Goal: Task Accomplishment & Management: Use online tool/utility

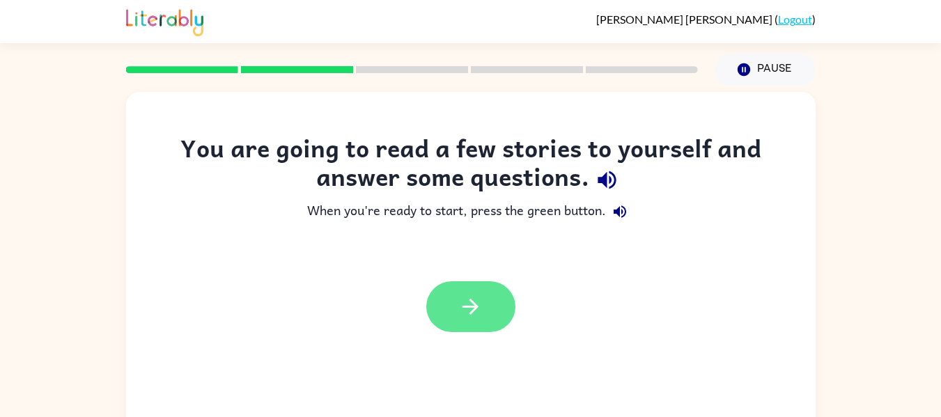
click at [487, 318] on button "button" at bounding box center [470, 306] width 89 height 51
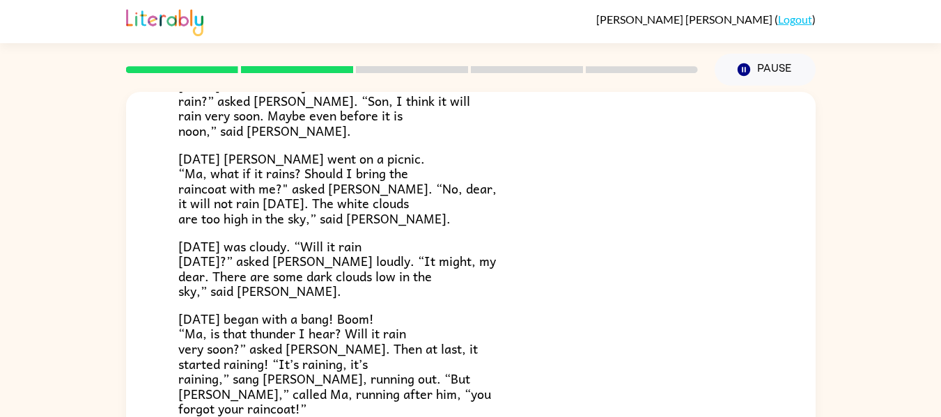
scroll to position [410, 0]
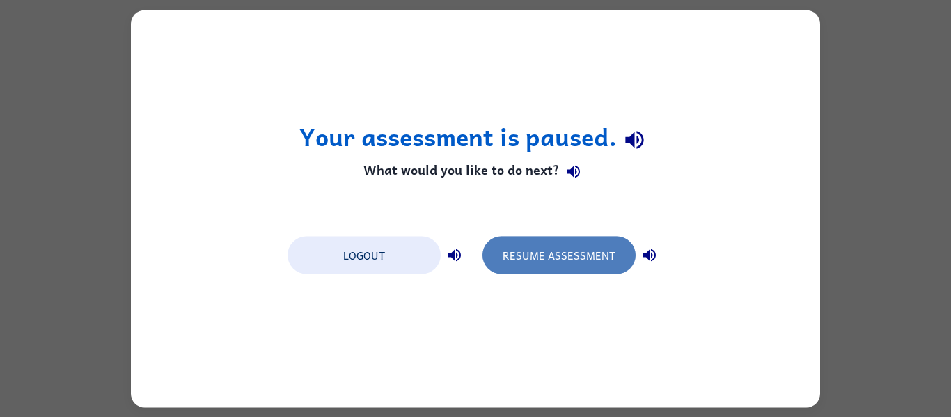
click at [514, 258] on button "Resume Assessment" at bounding box center [559, 255] width 153 height 38
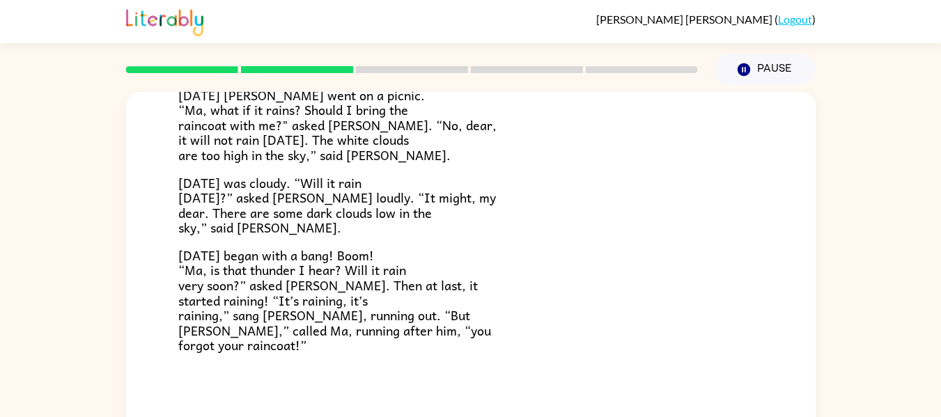
scroll to position [72, 0]
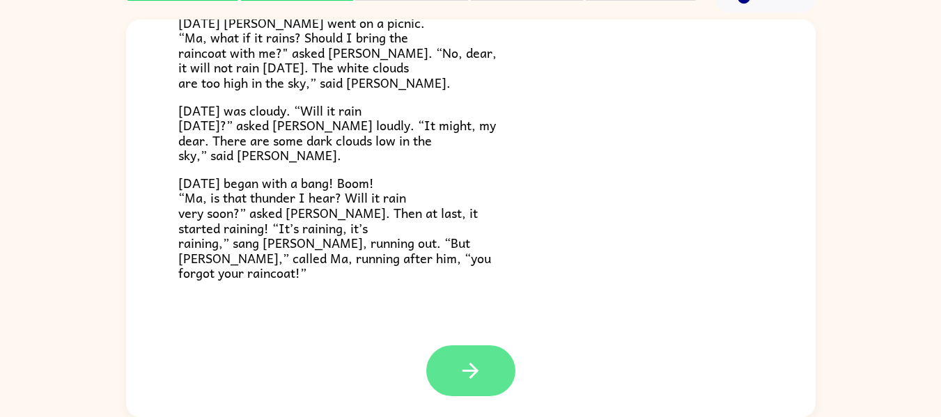
click at [465, 374] on icon "button" at bounding box center [470, 371] width 24 height 24
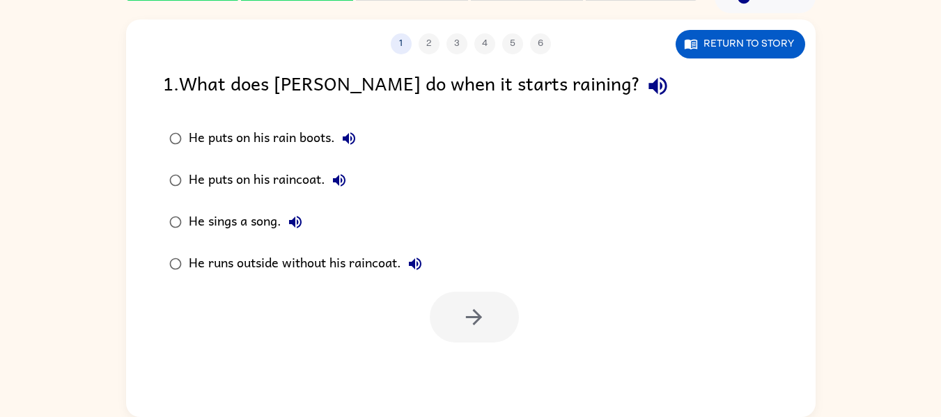
scroll to position [0, 0]
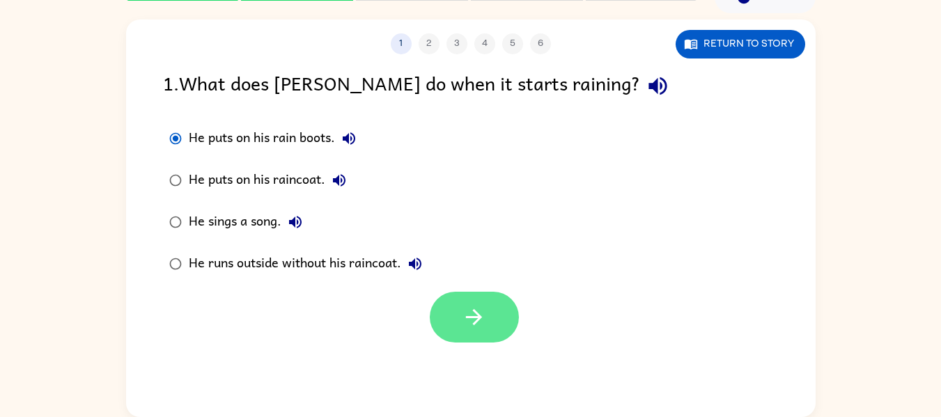
click at [465, 327] on icon "button" at bounding box center [474, 317] width 24 height 24
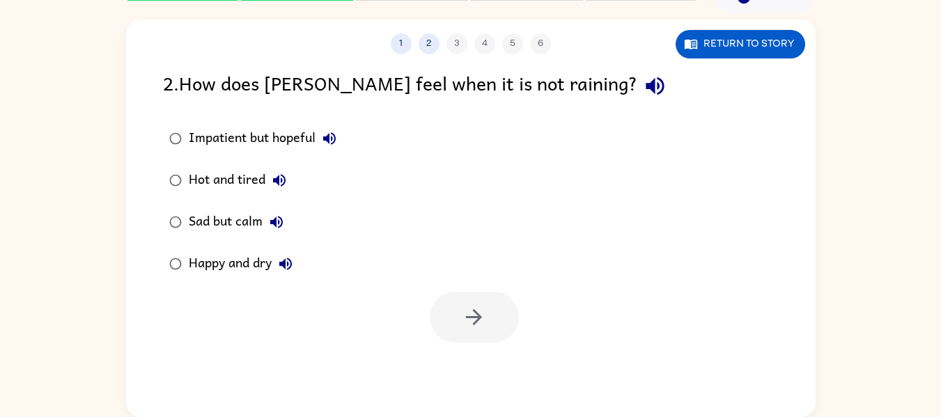
click at [715, 265] on div "Impatient but hopeful Hot and tired Sad but calm Happy and dry" at bounding box center [489, 201] width 653 height 167
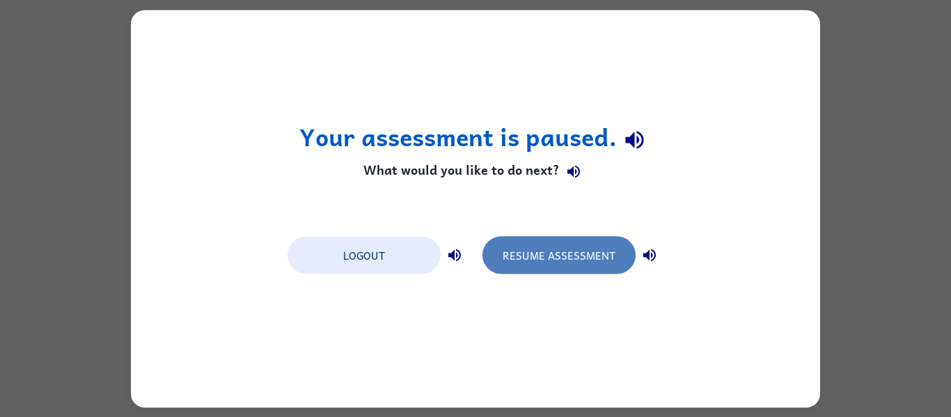
click at [536, 249] on button "Resume Assessment" at bounding box center [559, 255] width 153 height 38
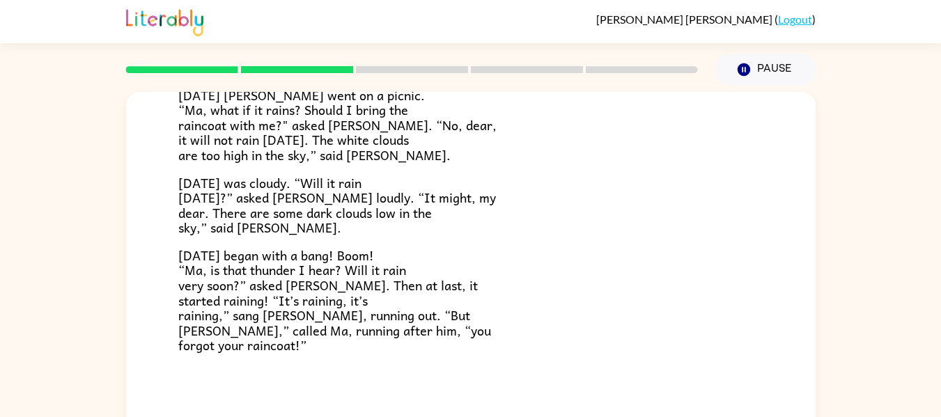
scroll to position [72, 0]
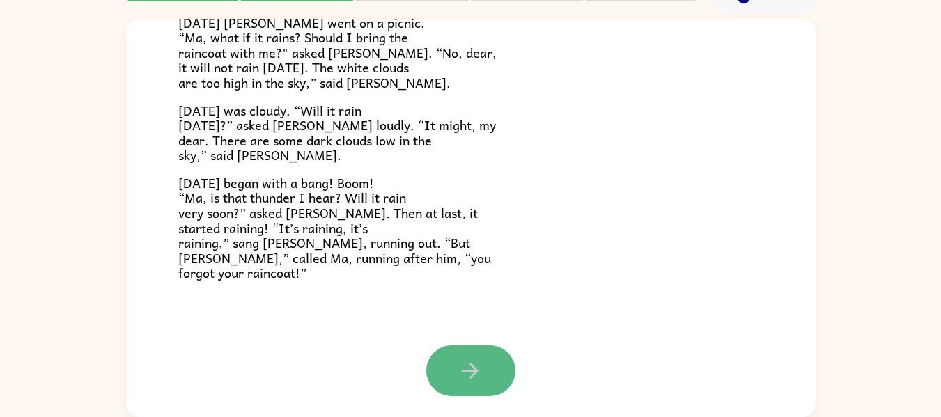
click at [458, 364] on icon "button" at bounding box center [470, 371] width 24 height 24
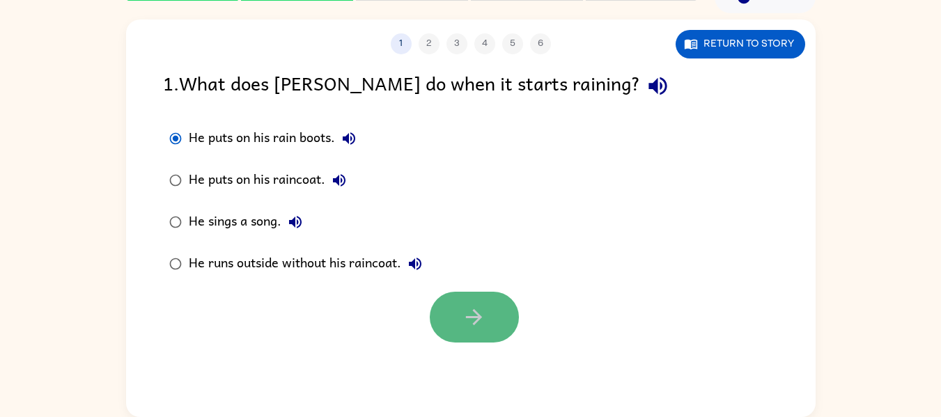
click at [485, 313] on icon "button" at bounding box center [474, 317] width 24 height 24
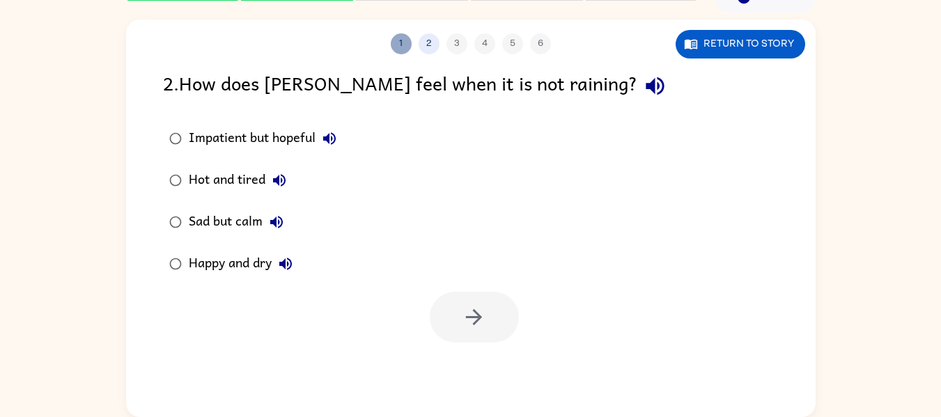
click at [407, 49] on button "1" at bounding box center [401, 43] width 21 height 21
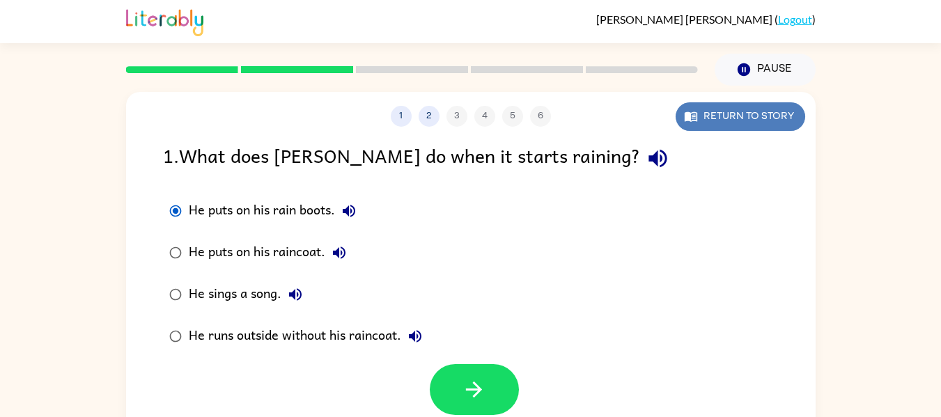
click at [701, 122] on button "Return to story" at bounding box center [741, 116] width 130 height 29
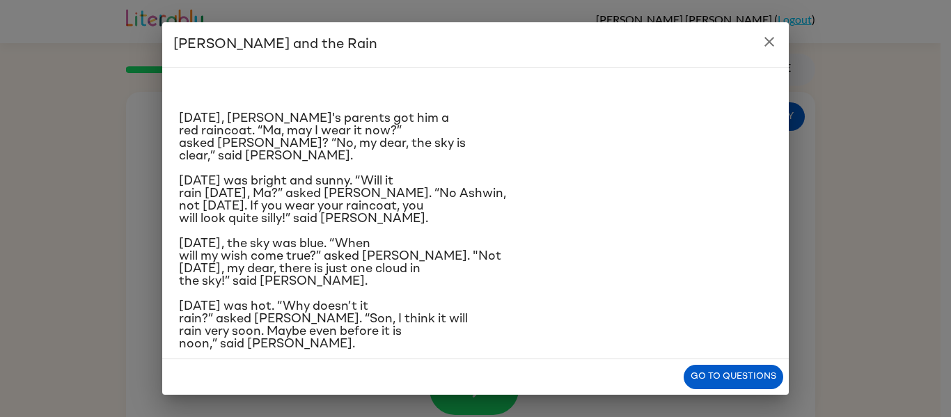
scroll to position [1, 0]
click at [739, 371] on button "Go to questions" at bounding box center [734, 377] width 100 height 24
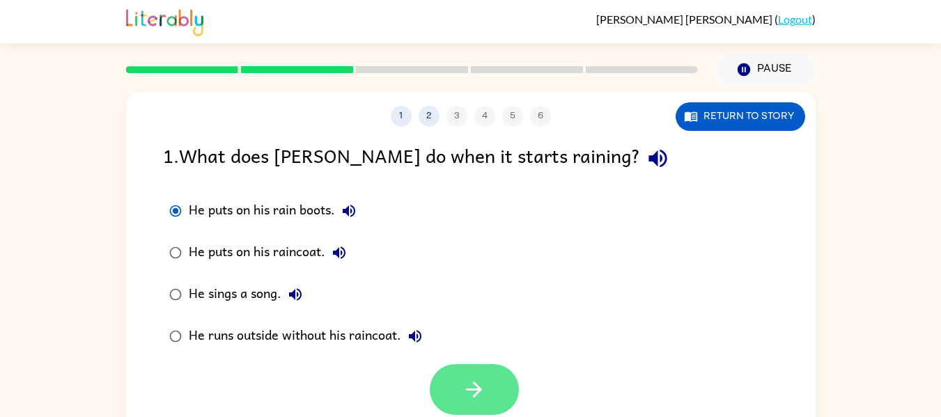
click at [444, 388] on button "button" at bounding box center [474, 389] width 89 height 51
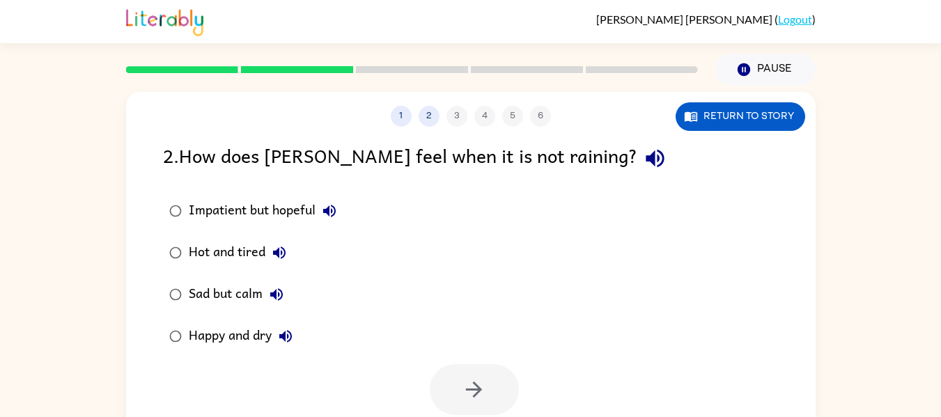
click at [192, 295] on div "Sad but calm" at bounding box center [240, 295] width 102 height 28
click at [482, 380] on icon "button" at bounding box center [474, 389] width 24 height 24
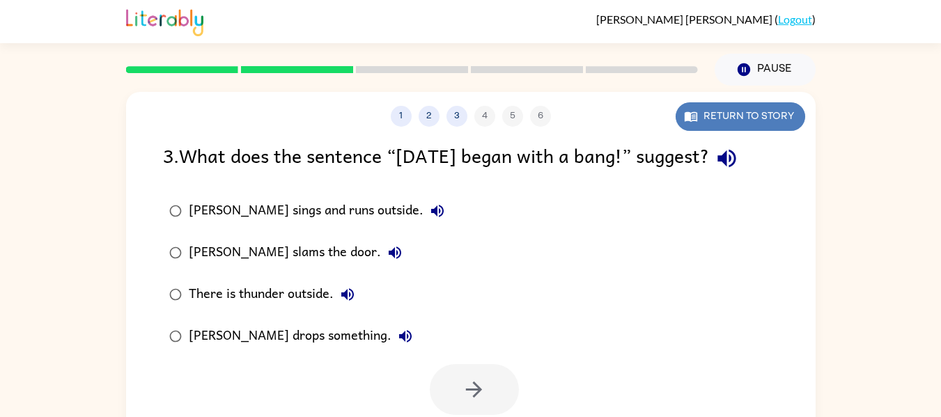
click at [758, 127] on button "Return to story" at bounding box center [741, 116] width 130 height 29
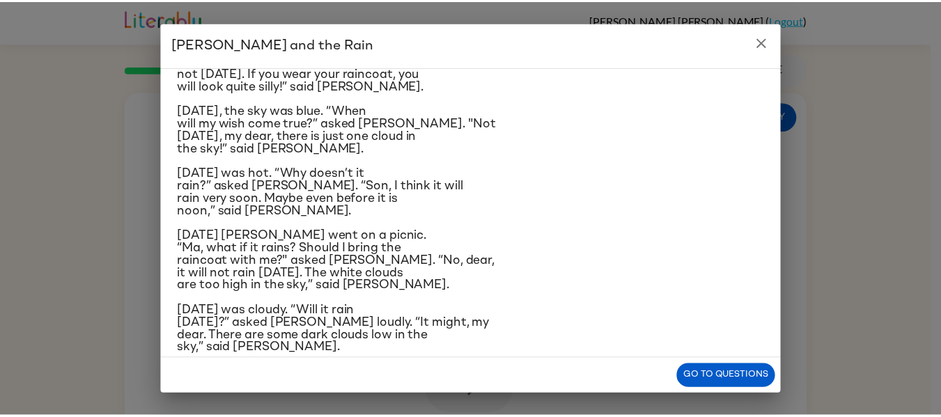
scroll to position [139, 0]
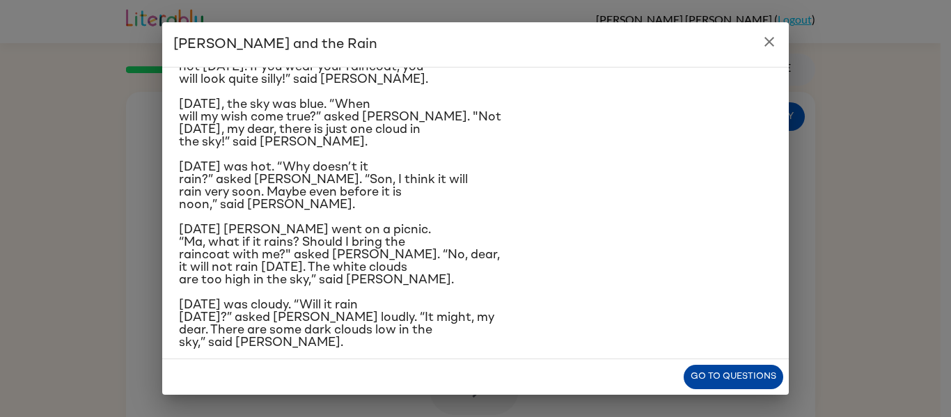
click at [751, 377] on button "Go to questions" at bounding box center [734, 377] width 100 height 24
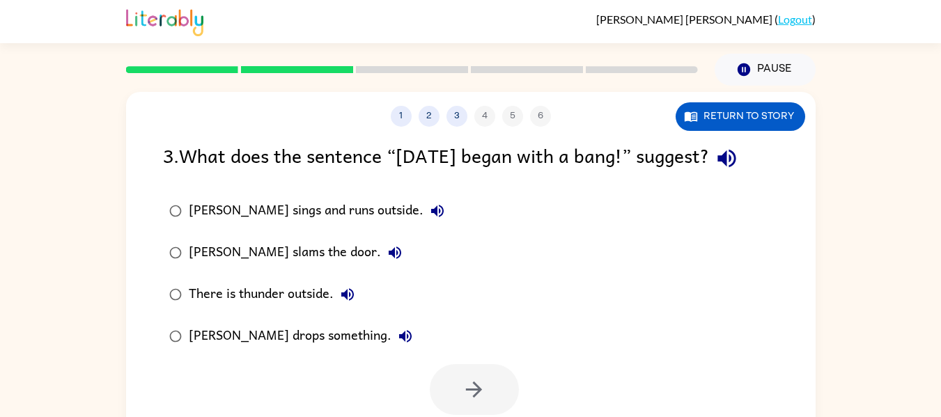
click at [189, 294] on div "There is thunder outside." at bounding box center [275, 295] width 173 height 28
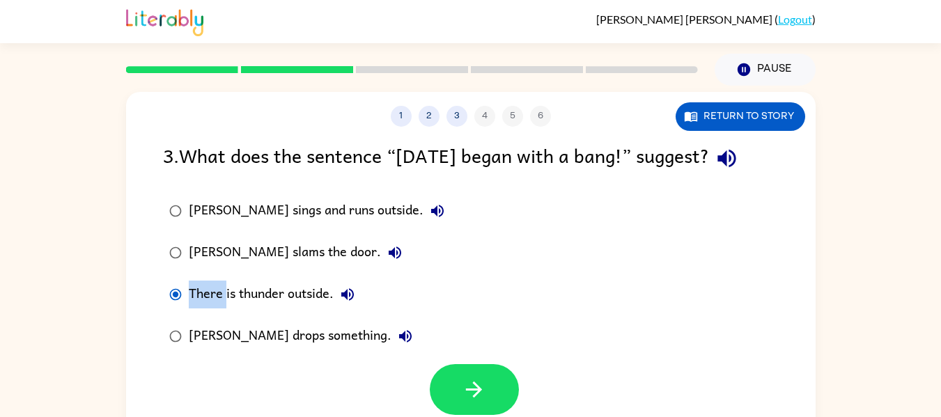
click at [189, 294] on div "There is thunder outside." at bounding box center [275, 295] width 173 height 28
click at [612, 336] on div "[PERSON_NAME] sings and runs outside. [PERSON_NAME] slams the door. There is th…" at bounding box center [489, 273] width 653 height 167
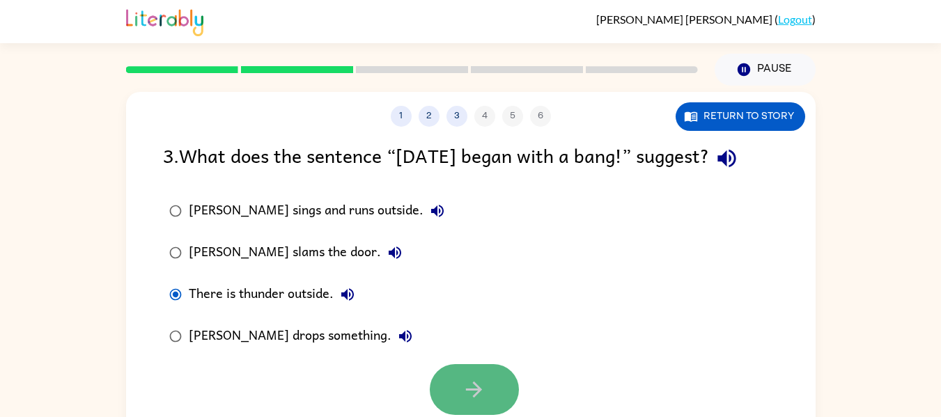
click at [449, 386] on button "button" at bounding box center [474, 389] width 89 height 51
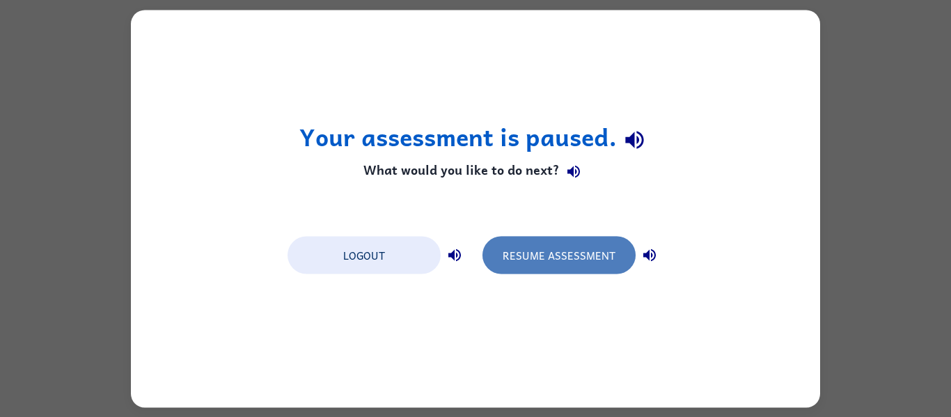
click at [540, 251] on button "Resume Assessment" at bounding box center [559, 255] width 153 height 38
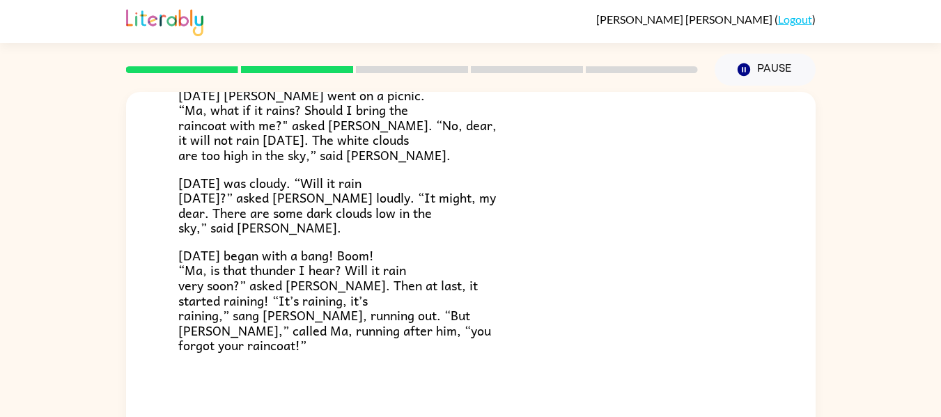
scroll to position [72, 0]
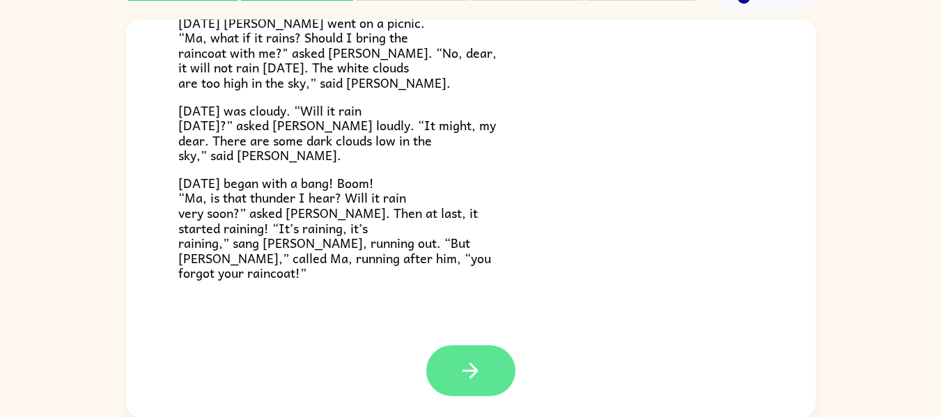
click at [476, 377] on icon "button" at bounding box center [470, 371] width 24 height 24
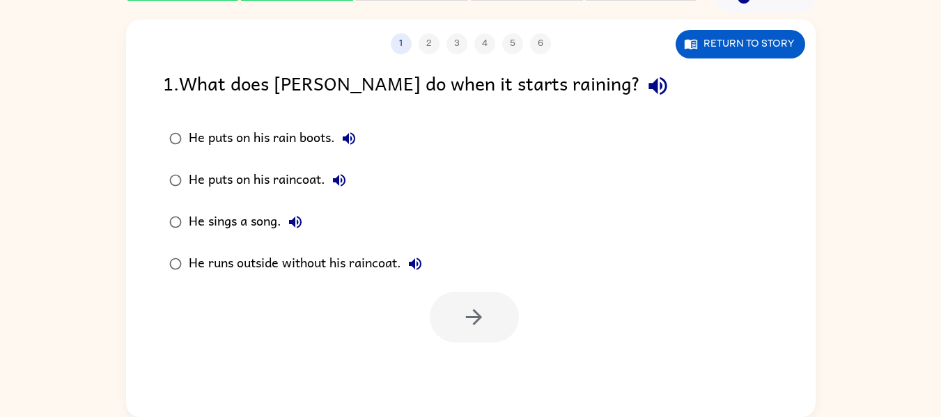
scroll to position [0, 0]
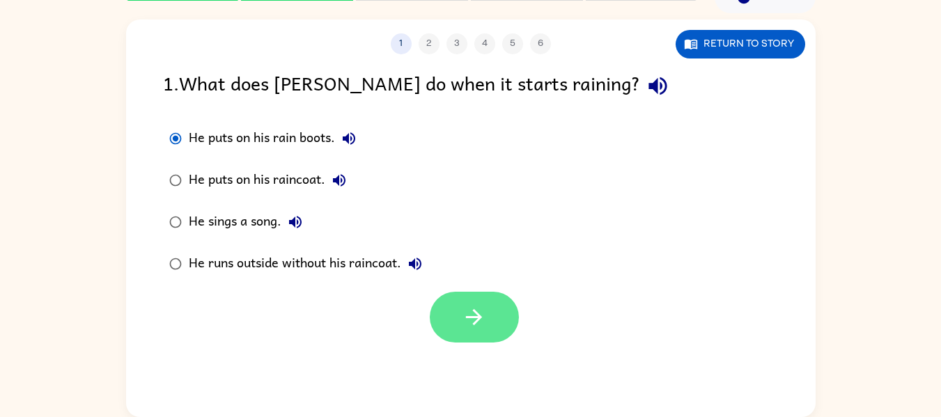
click at [460, 325] on button "button" at bounding box center [474, 317] width 89 height 51
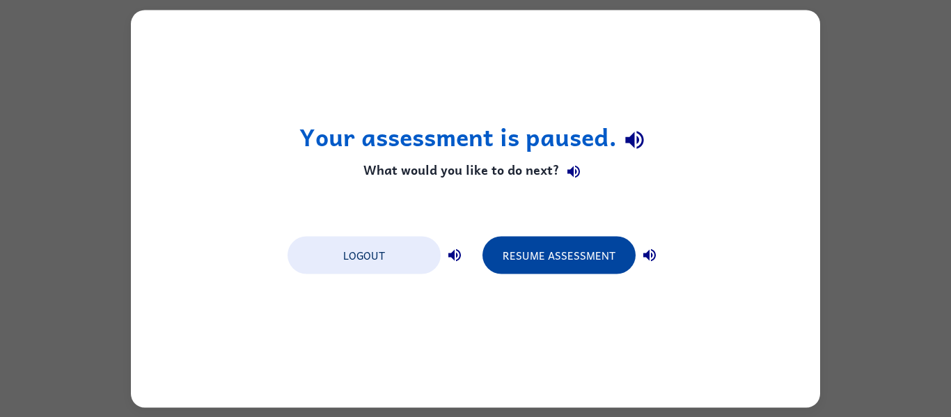
click at [518, 272] on button "Resume Assessment" at bounding box center [559, 255] width 153 height 38
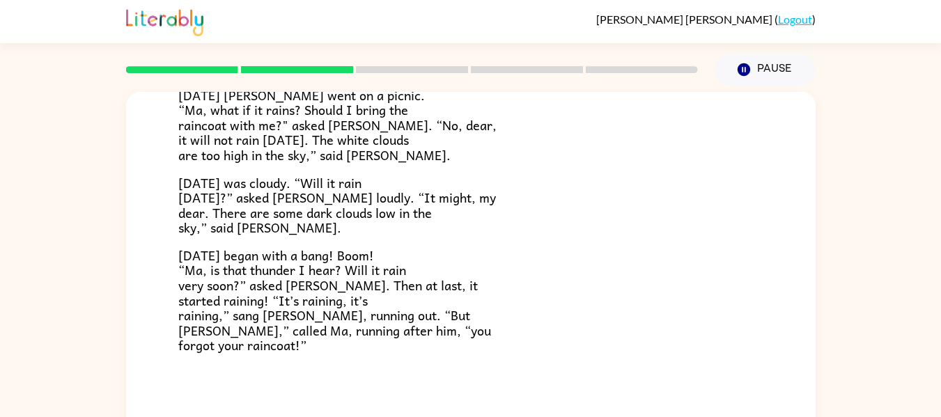
scroll to position [72, 0]
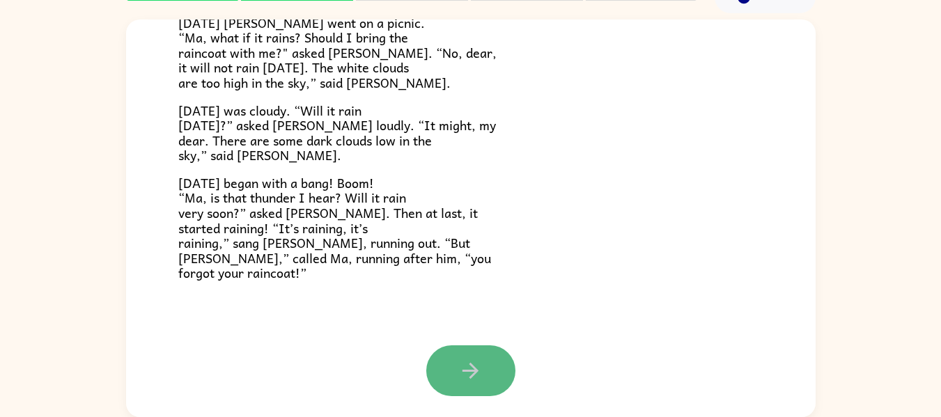
click at [467, 365] on icon "button" at bounding box center [470, 371] width 16 height 16
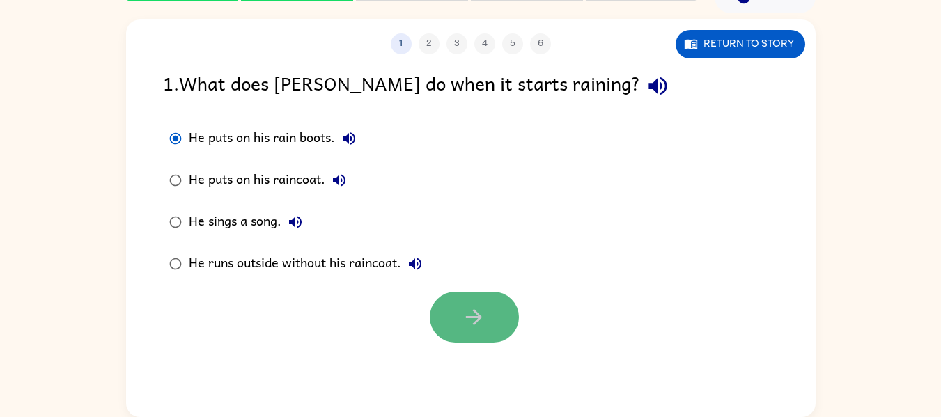
click at [501, 309] on button "button" at bounding box center [474, 317] width 89 height 51
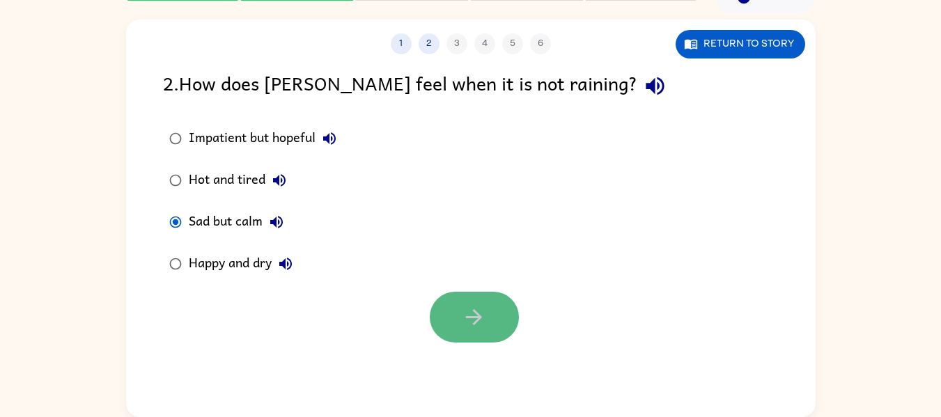
click at [514, 328] on button "button" at bounding box center [474, 317] width 89 height 51
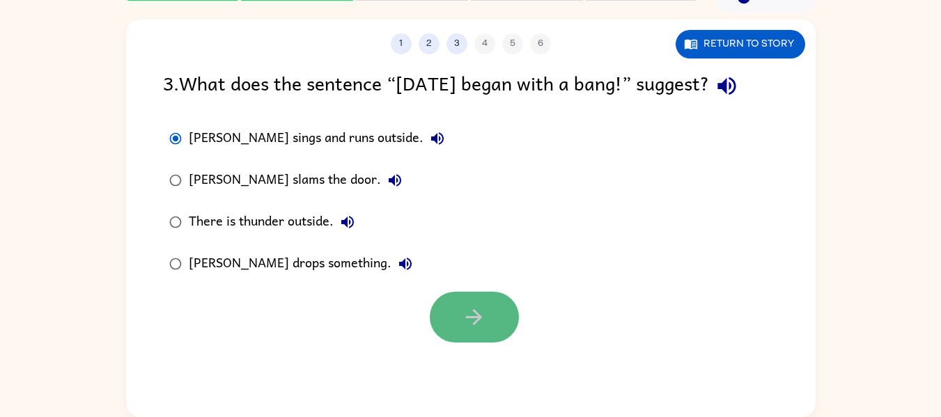
click at [487, 306] on button "button" at bounding box center [474, 317] width 89 height 51
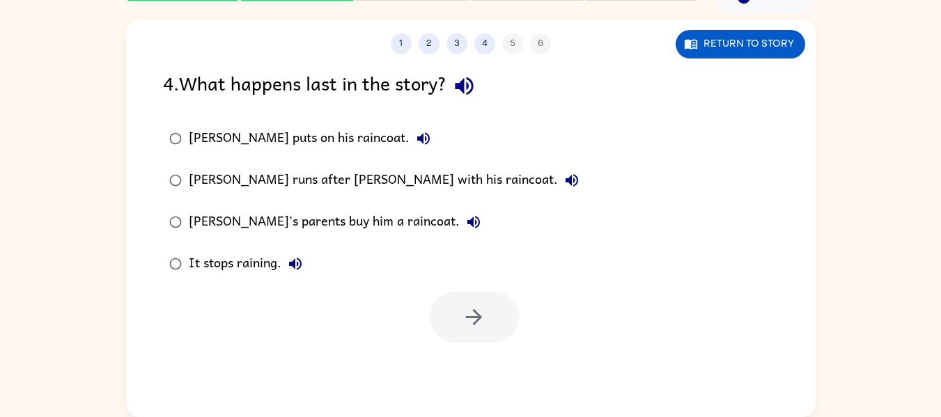
click at [203, 267] on div "It stops raining." at bounding box center [249, 264] width 120 height 28
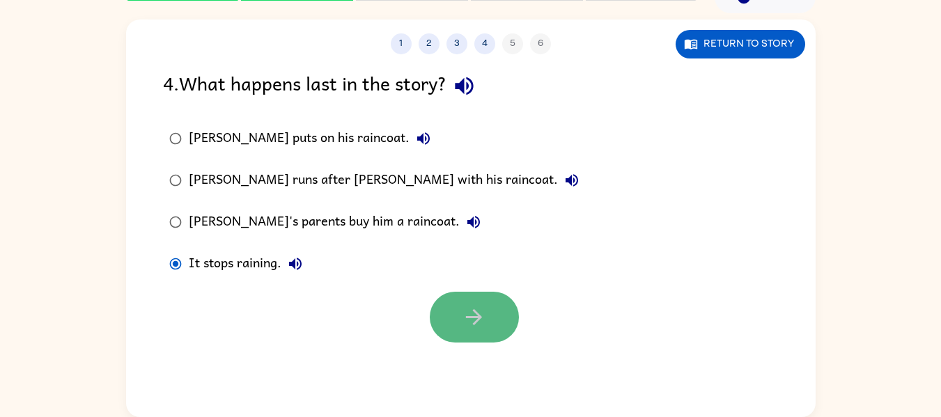
click at [460, 299] on button "button" at bounding box center [474, 317] width 89 height 51
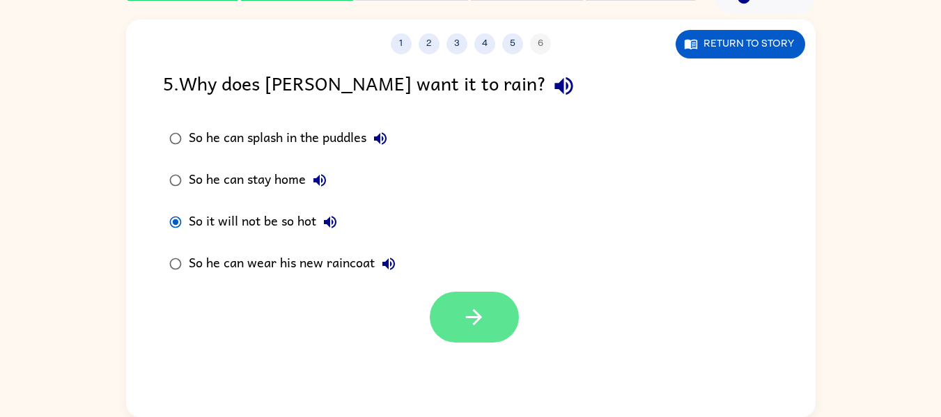
click at [494, 313] on button "button" at bounding box center [474, 317] width 89 height 51
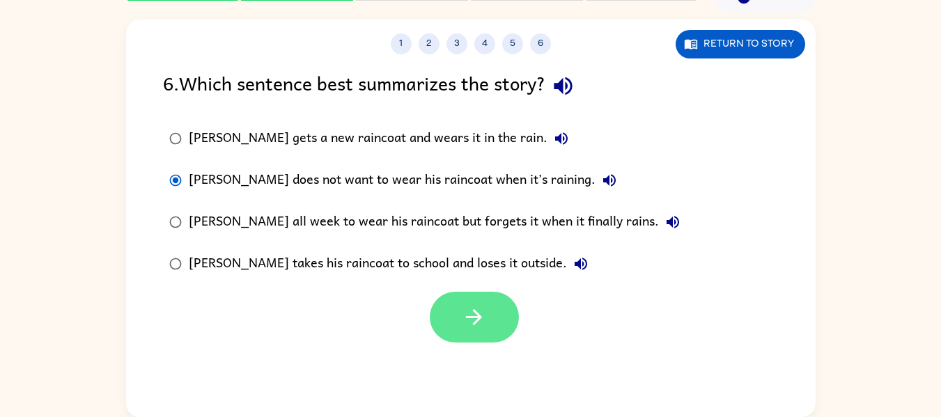
click at [463, 309] on icon "button" at bounding box center [474, 317] width 24 height 24
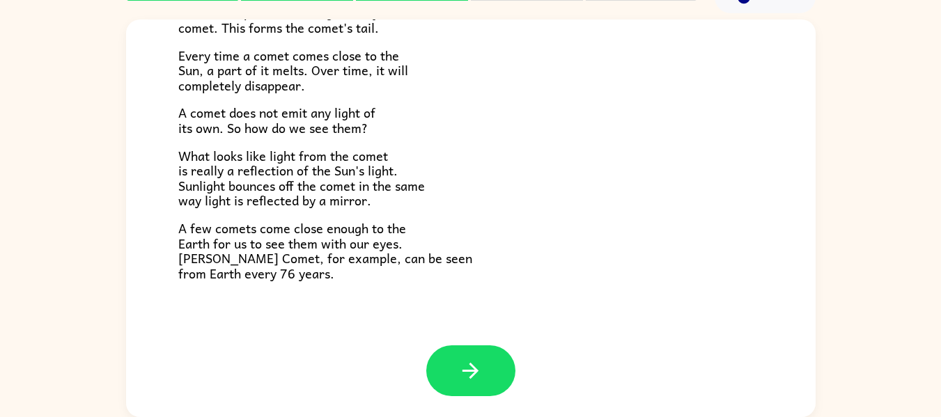
scroll to position [288, 0]
click at [472, 352] on button "button" at bounding box center [470, 371] width 89 height 51
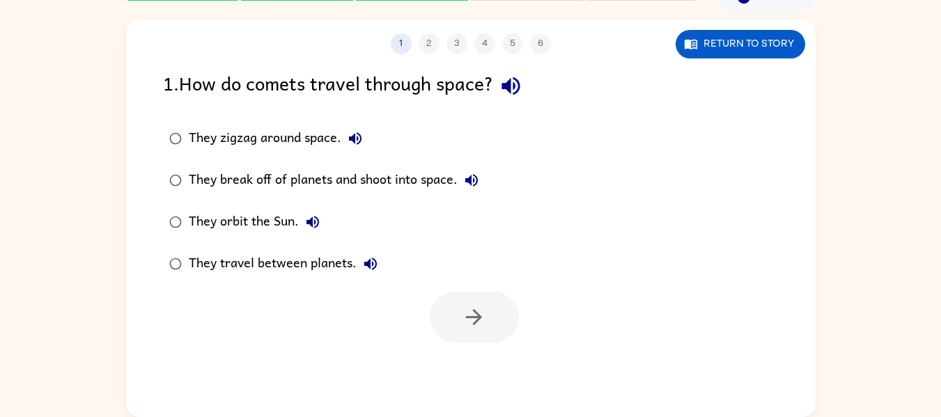
drag, startPoint x: 170, startPoint y: 249, endPoint x: 270, endPoint y: 319, distance: 121.5
click at [270, 319] on div at bounding box center [471, 314] width 690 height 58
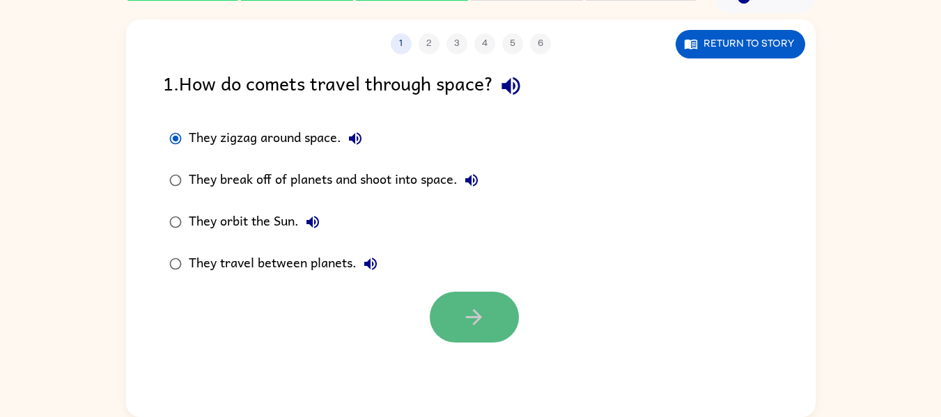
click at [483, 314] on icon "button" at bounding box center [474, 317] width 24 height 24
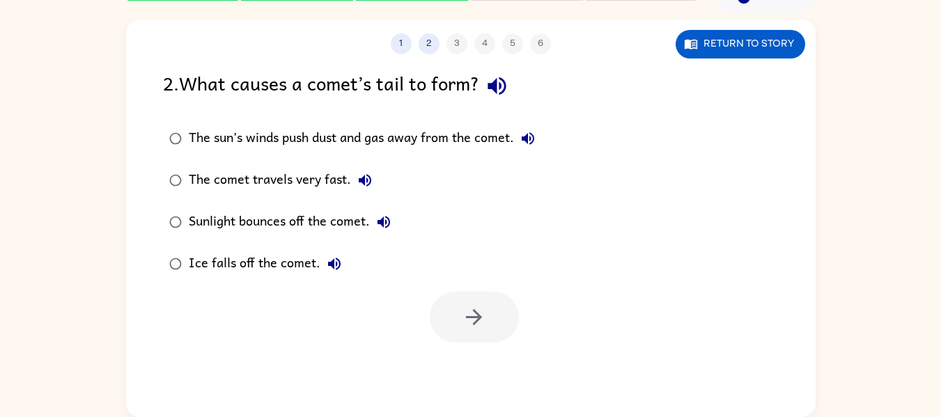
drag, startPoint x: 189, startPoint y: 231, endPoint x: 156, endPoint y: 255, distance: 40.8
click at [156, 255] on label "Ice falls off the comet." at bounding box center [352, 264] width 394 height 42
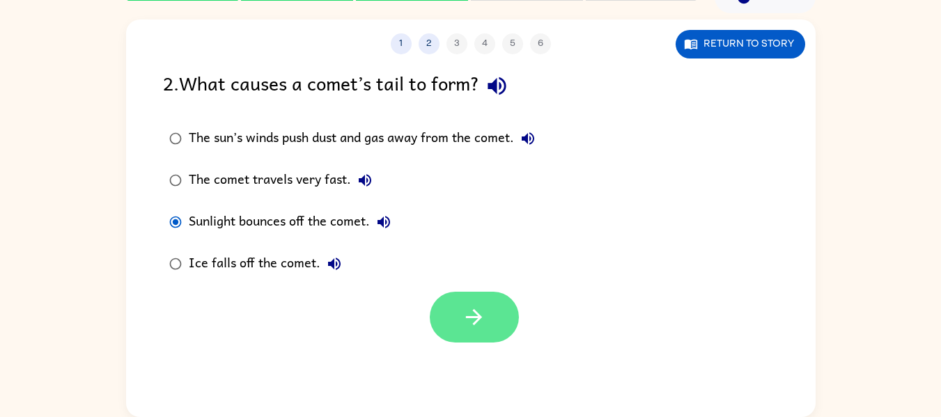
click at [467, 328] on icon "button" at bounding box center [474, 317] width 24 height 24
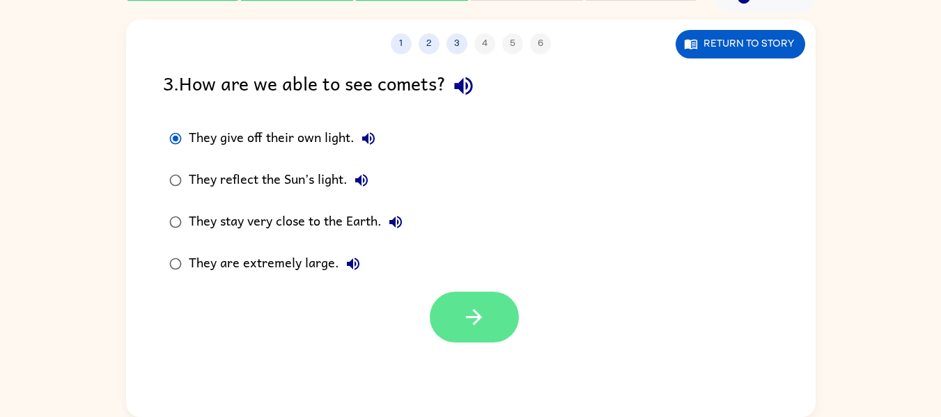
click at [499, 313] on button "button" at bounding box center [474, 317] width 89 height 51
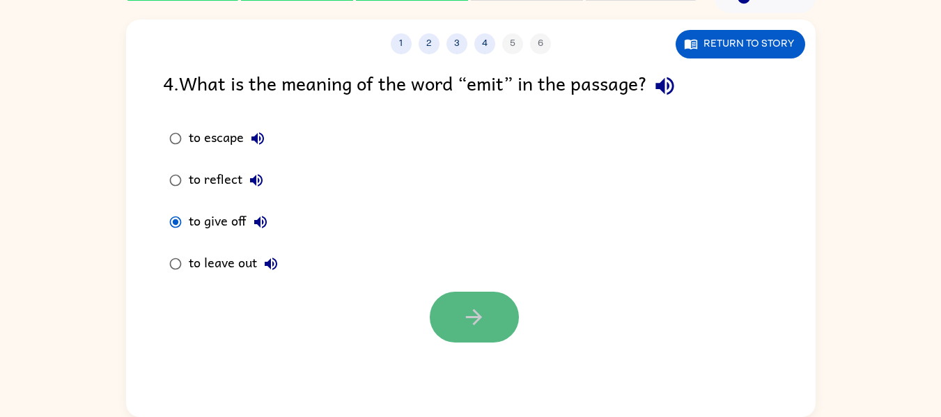
click at [449, 306] on button "button" at bounding box center [474, 317] width 89 height 51
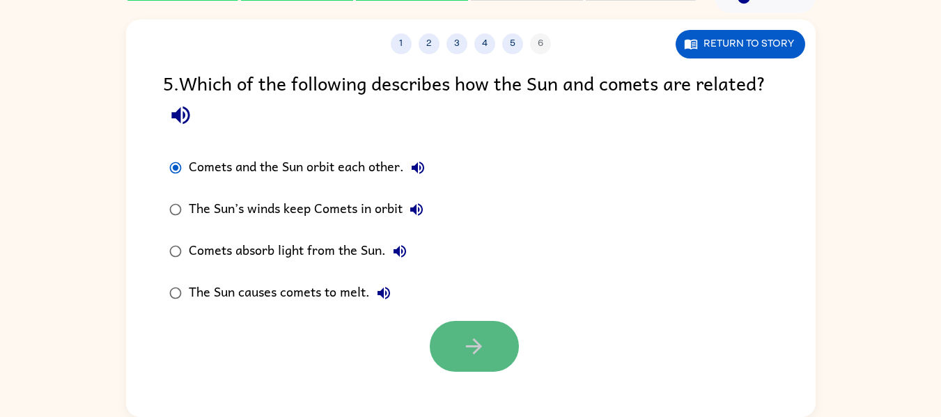
click at [445, 330] on button "button" at bounding box center [474, 346] width 89 height 51
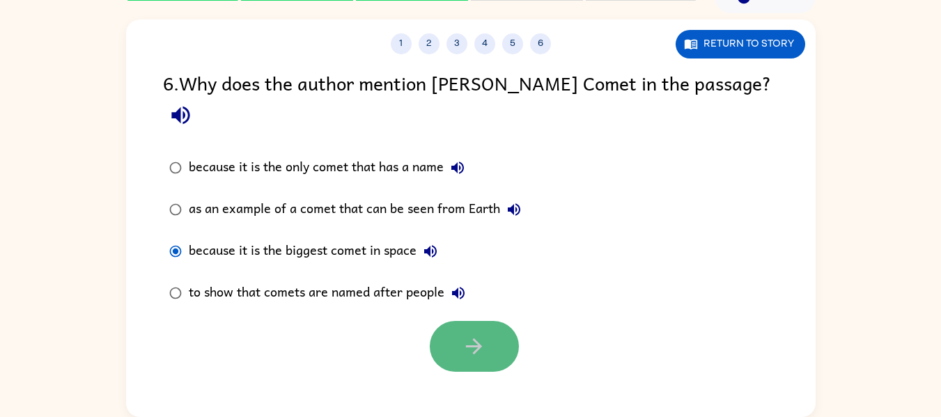
click at [469, 336] on button "button" at bounding box center [474, 346] width 89 height 51
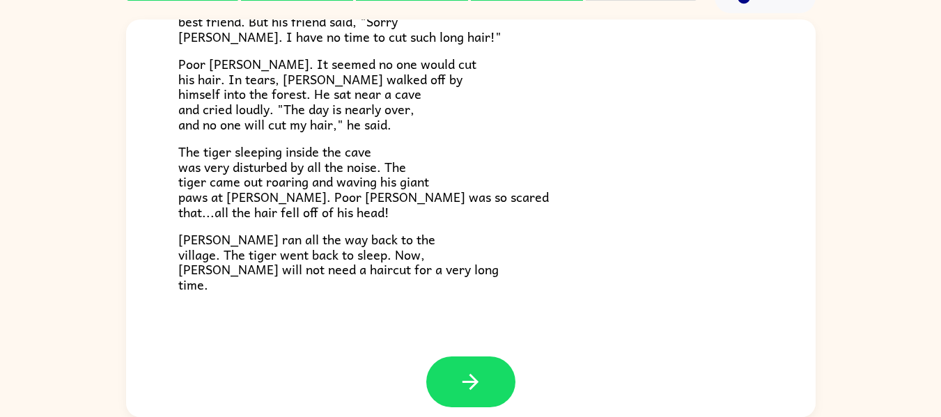
scroll to position [319, 0]
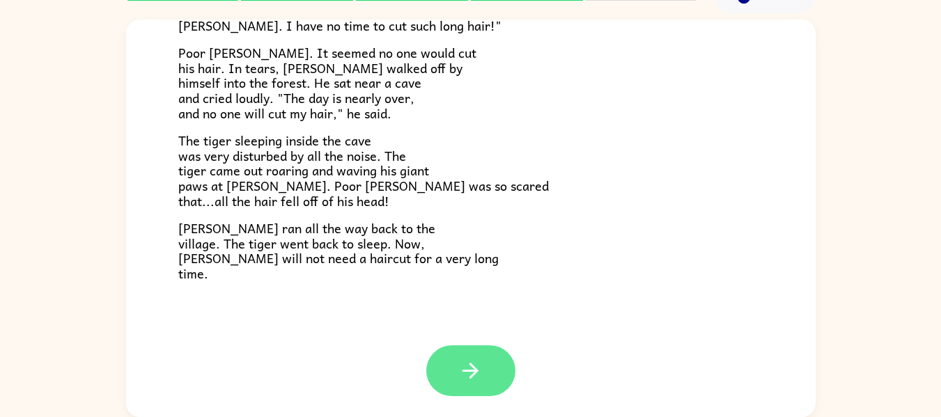
click at [469, 361] on icon "button" at bounding box center [470, 371] width 24 height 24
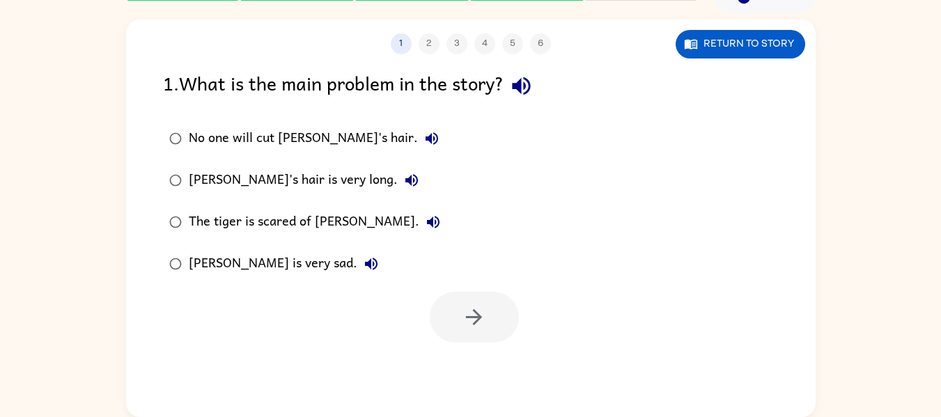
scroll to position [72, 0]
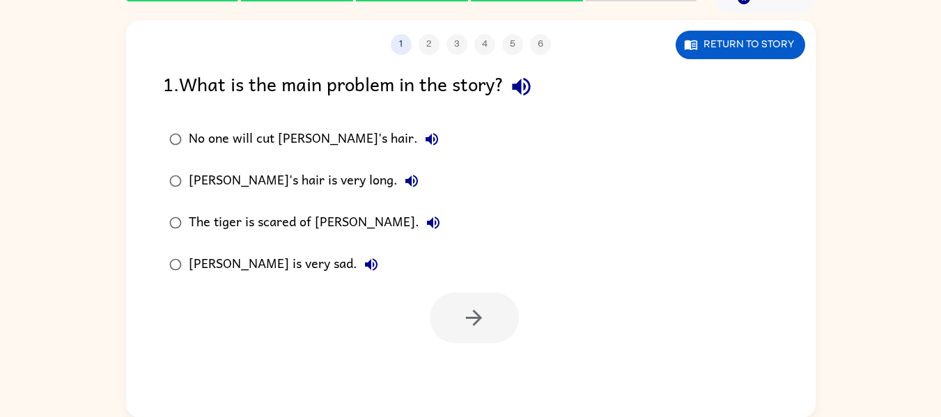
click at [193, 185] on div "[PERSON_NAME]'s hair is very long." at bounding box center [307, 181] width 237 height 28
click at [470, 311] on icon "button" at bounding box center [474, 318] width 24 height 24
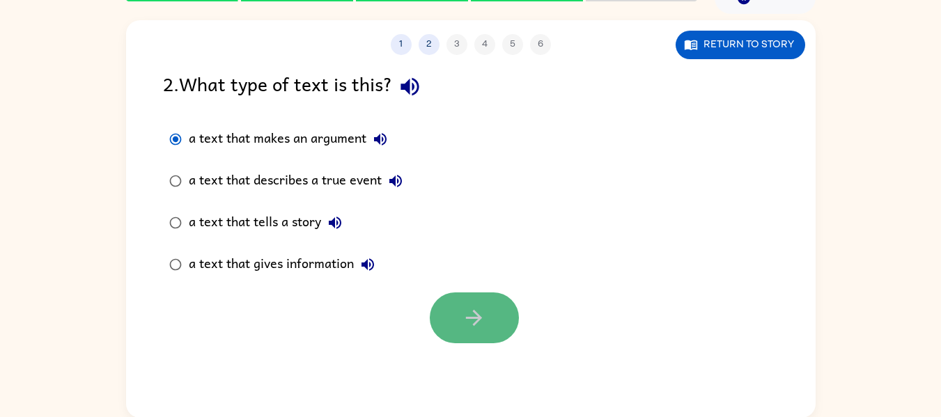
click at [475, 319] on icon "button" at bounding box center [474, 318] width 16 height 16
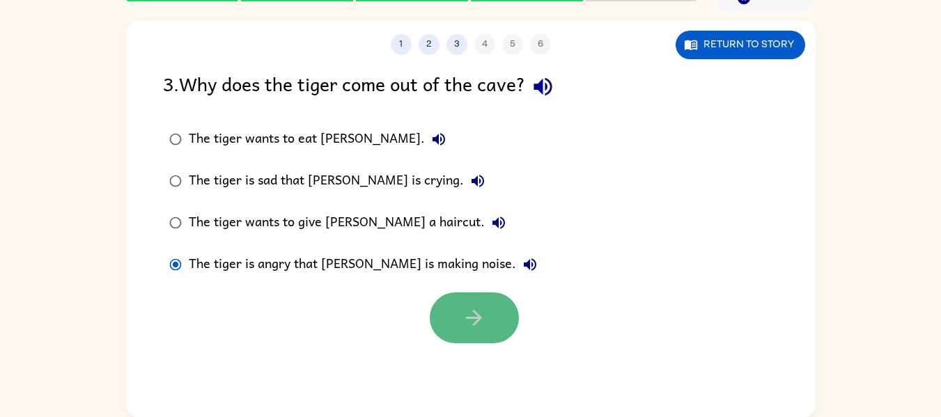
click at [466, 322] on icon "button" at bounding box center [474, 318] width 24 height 24
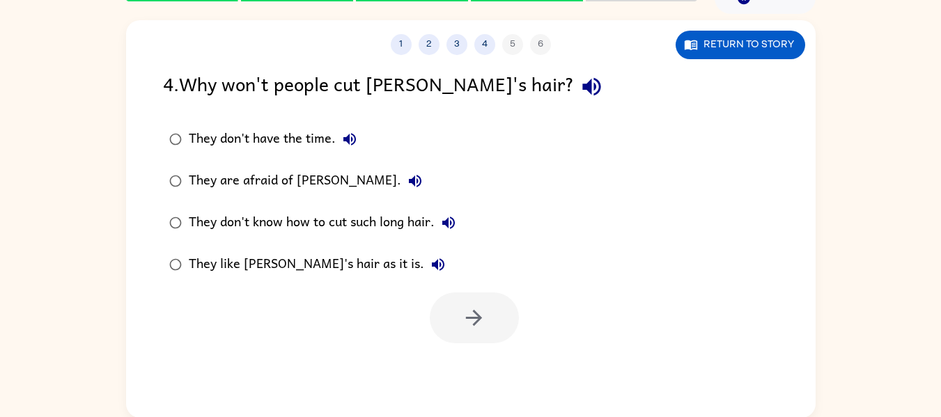
click at [278, 221] on div "They don't know how to cut such long hair." at bounding box center [326, 223] width 274 height 28
click at [490, 320] on button "button" at bounding box center [474, 318] width 89 height 51
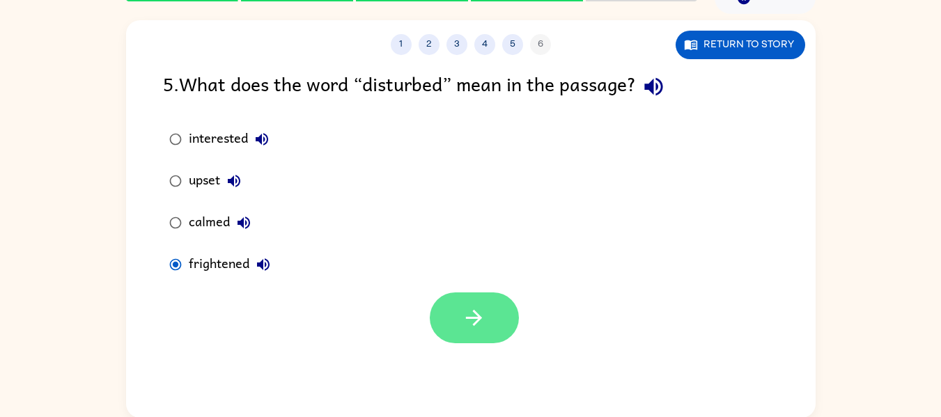
click at [457, 322] on button "button" at bounding box center [474, 318] width 89 height 51
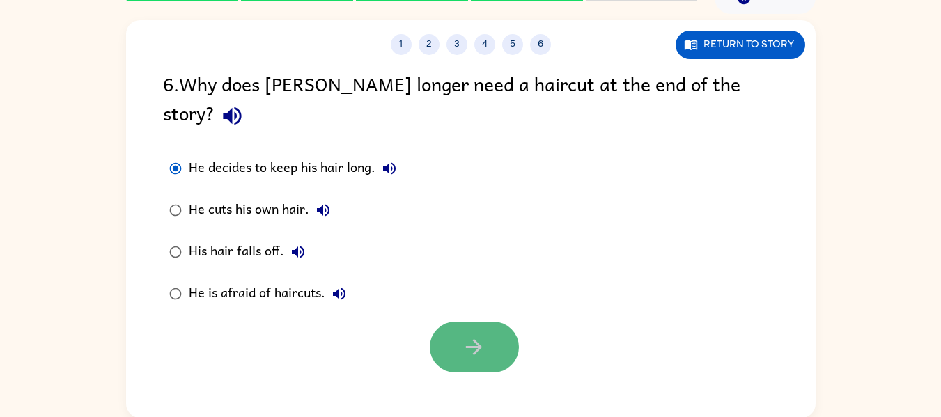
click at [483, 335] on icon "button" at bounding box center [474, 347] width 24 height 24
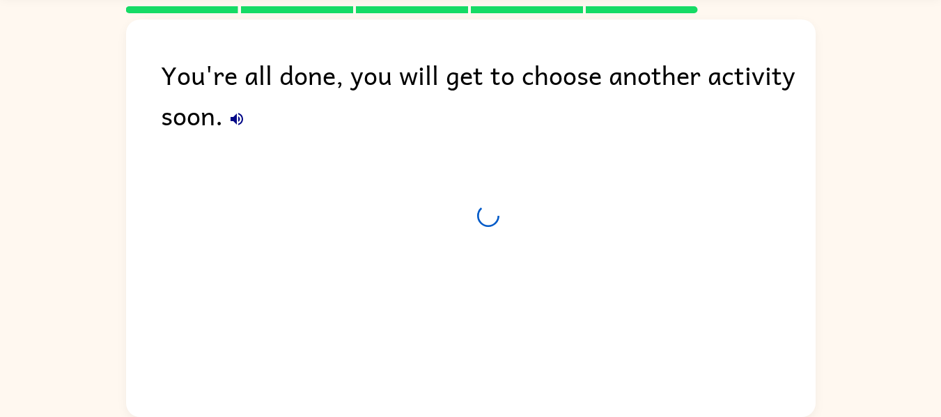
scroll to position [47, 0]
